Goal: Information Seeking & Learning: Understand process/instructions

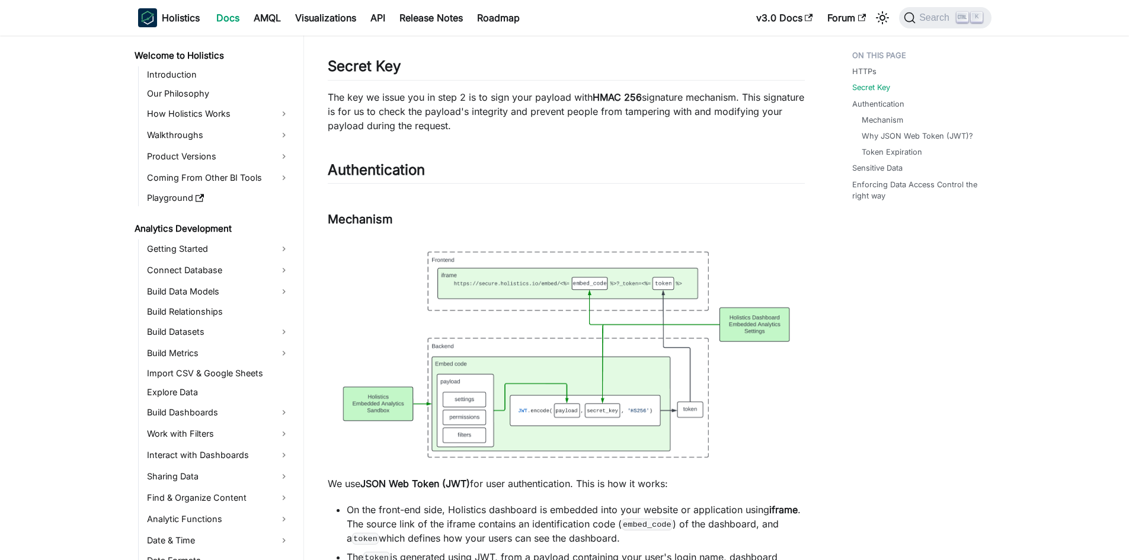
scroll to position [1048, 0]
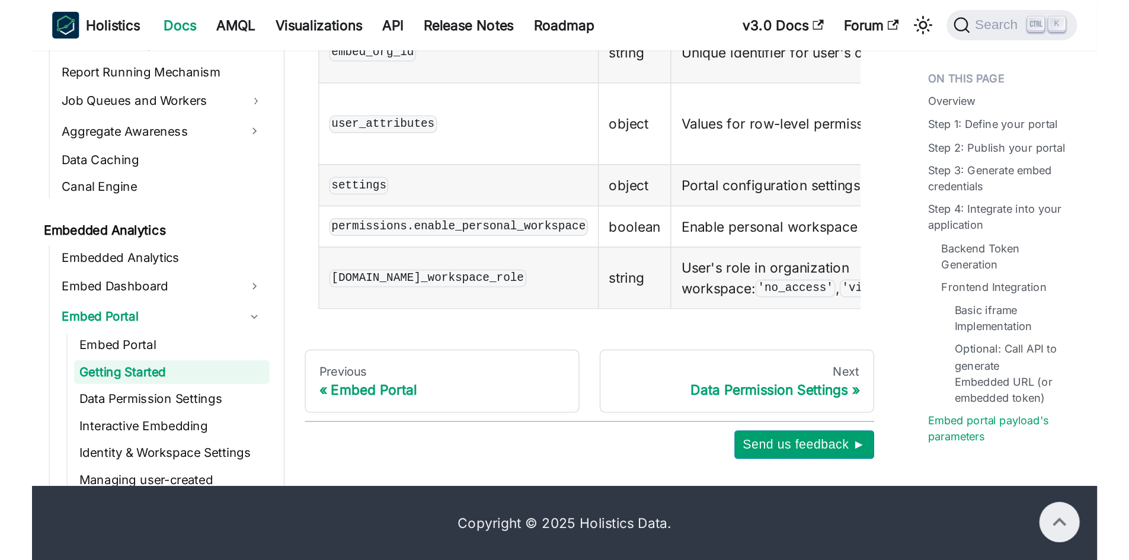
scroll to position [1749, 0]
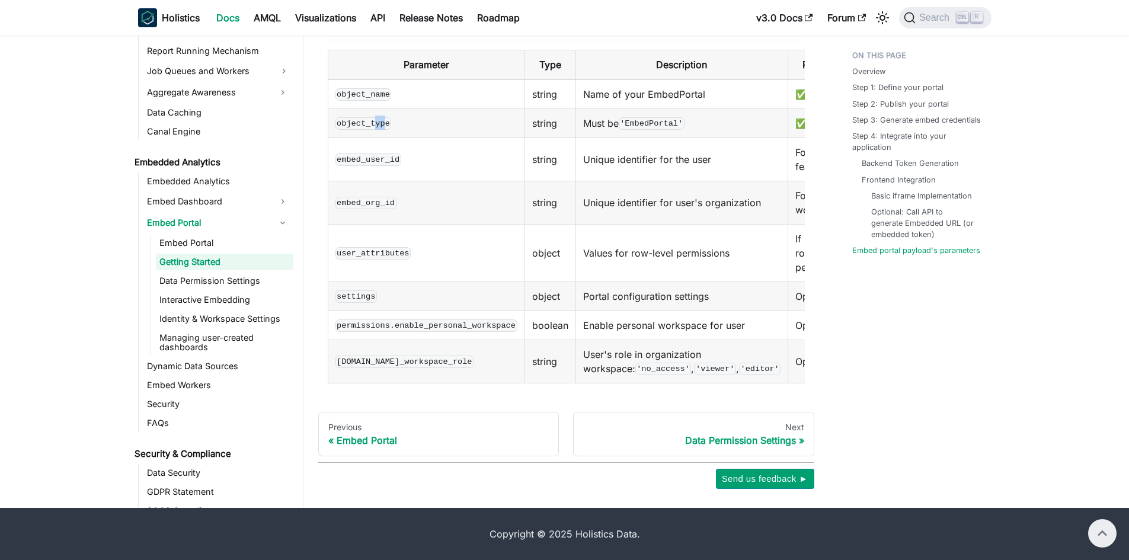
click at [424, 150] on tbody "object_name string Name of your EmbedPortal ✅ object_type string Must be 'Embed…" at bounding box center [592, 231] width 529 height 304
click at [469, 162] on td "embed_user_id" at bounding box center [426, 158] width 197 height 43
